Goal: Task Accomplishment & Management: Manage account settings

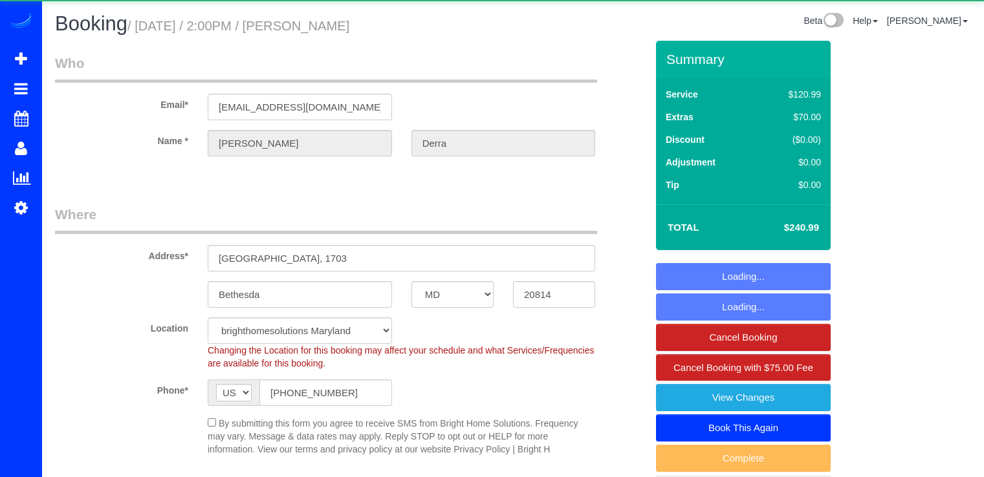
select select "MD"
select select "2"
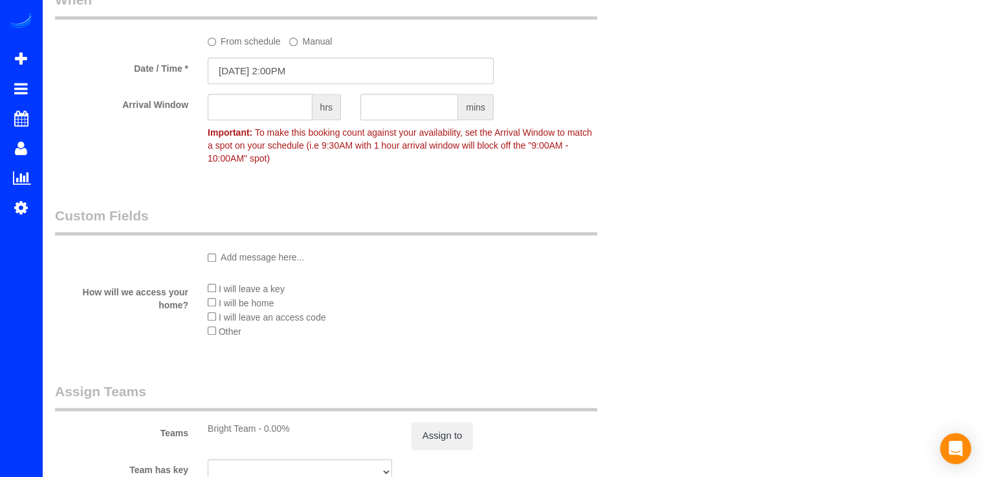
scroll to position [1359, 0]
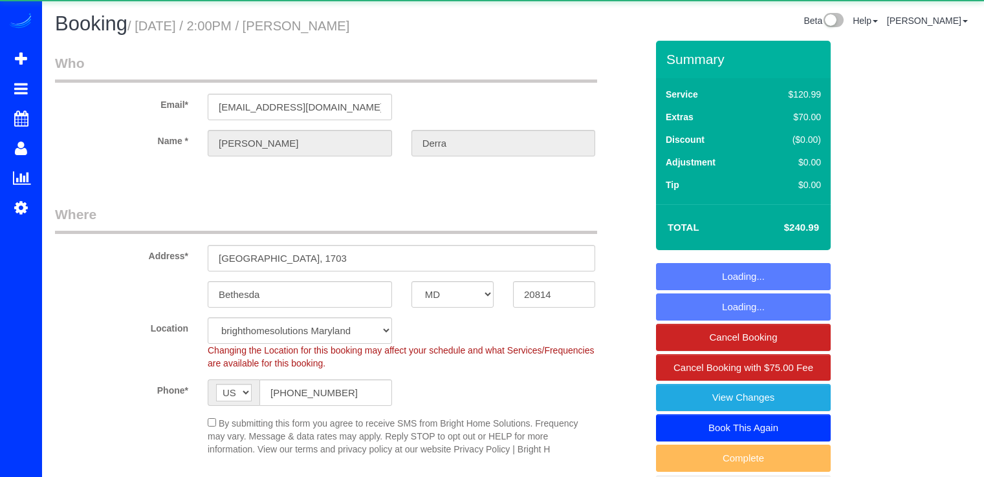
select select "MD"
select select "2"
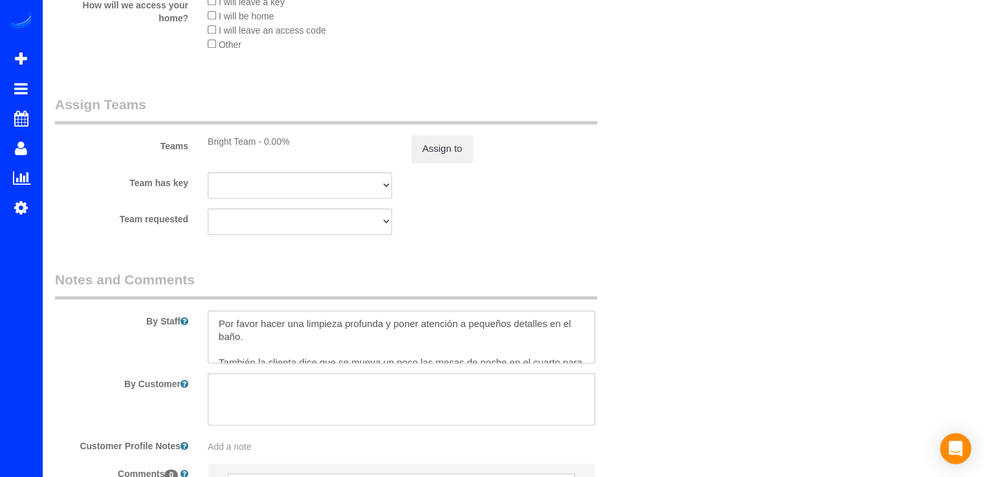
scroll to position [1876, 0]
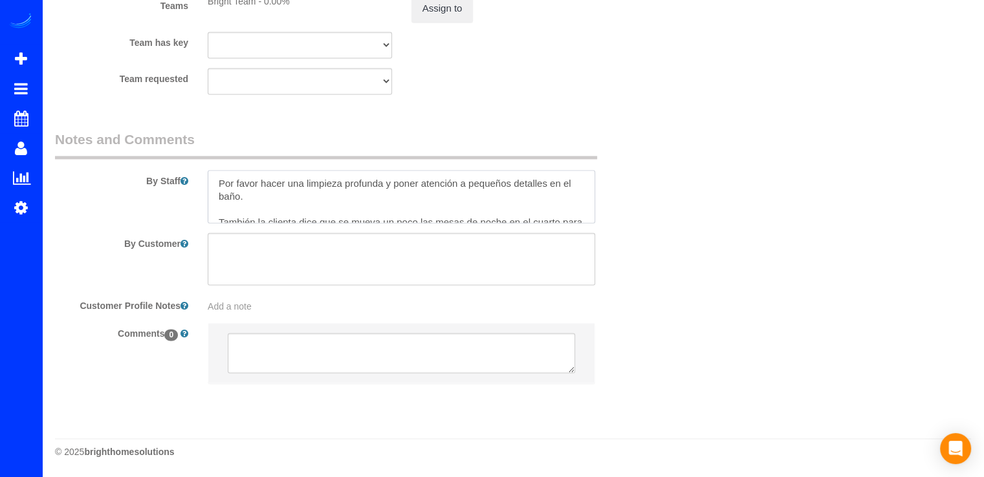
click at [215, 182] on textarea at bounding box center [402, 196] width 388 height 53
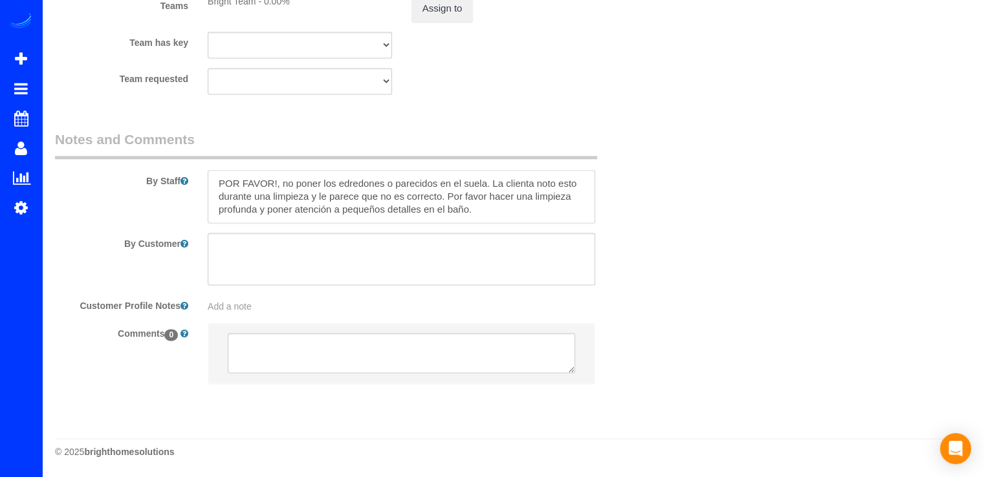
click at [483, 182] on textarea at bounding box center [402, 196] width 388 height 53
drag, startPoint x: 463, startPoint y: 195, endPoint x: 494, endPoint y: 169, distance: 40.0
click at [494, 169] on div "By Staff" at bounding box center [350, 176] width 611 height 93
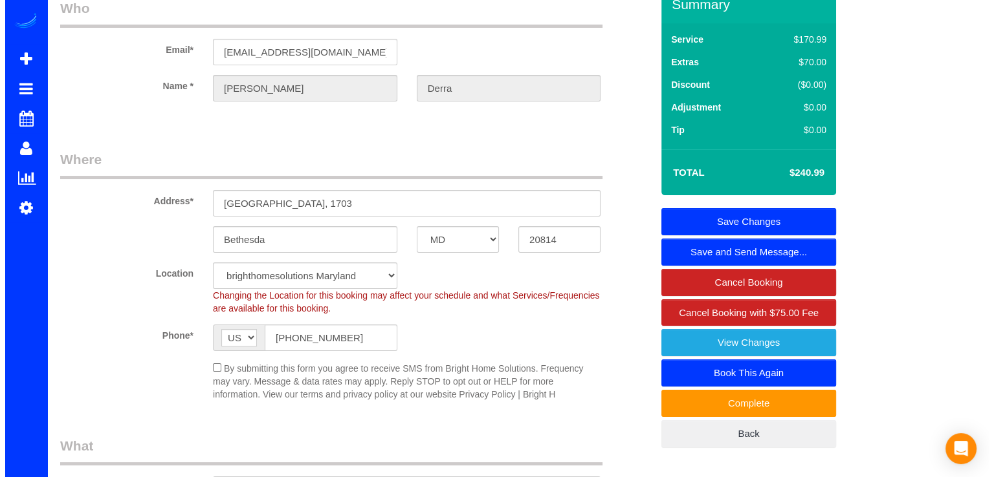
scroll to position [0, 0]
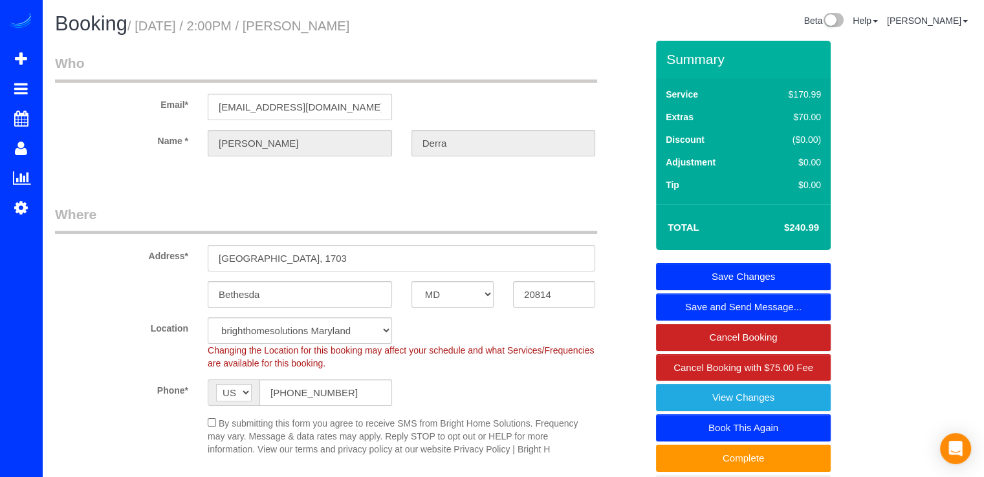
type textarea "POR FAVOR!, no poner los edredones o parecidos en el suelo. Por favor hacer una…"
click at [752, 270] on link "Save Changes" at bounding box center [743, 276] width 175 height 27
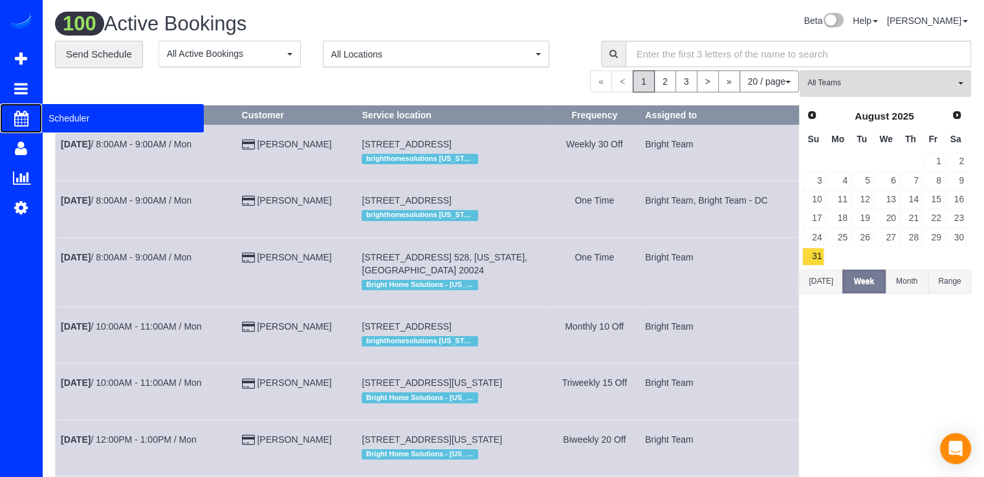
click at [47, 120] on span "Scheduler" at bounding box center [123, 119] width 162 height 30
